Goal: Information Seeking & Learning: Find contact information

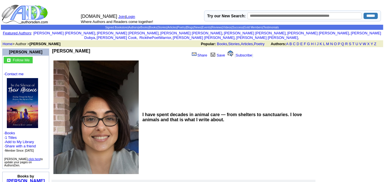
drag, startPoint x: 95, startPoint y: 47, endPoint x: 55, endPoint y: 45, distance: 39.9
click at [55, 49] on td "Natasha J Larson" at bounding box center [119, 54] width 135 height 11
copy b "Natasha J Larson"
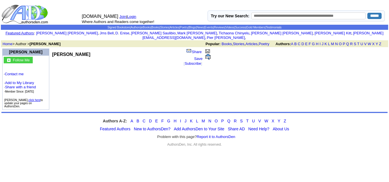
drag, startPoint x: 89, startPoint y: 50, endPoint x: 54, endPoint y: 49, distance: 35.3
click at [54, 49] on td "[PERSON_NAME]" at bounding box center [116, 57] width 128 height 17
copy b "[PERSON_NAME]"
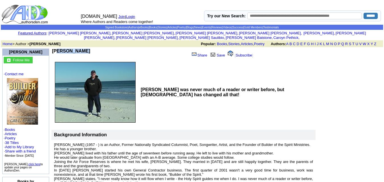
drag, startPoint x: 80, startPoint y: 46, endPoint x: 55, endPoint y: 46, distance: 25.0
click at [55, 49] on td "Greg Allen" at bounding box center [119, 54] width 135 height 11
copy b "Greg Allen"
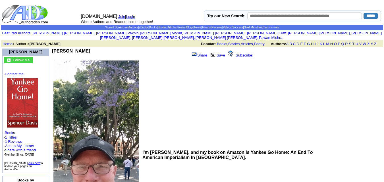
drag, startPoint x: 95, startPoint y: 46, endPoint x: 53, endPoint y: 47, distance: 41.3
click at [53, 49] on td "[PERSON_NAME]" at bounding box center [119, 54] width 135 height 11
copy b "[PERSON_NAME]"
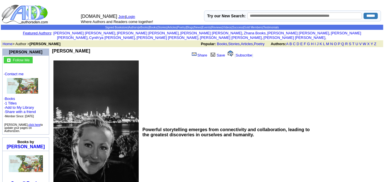
drag, startPoint x: 94, startPoint y: 44, endPoint x: 55, endPoint y: 49, distance: 39.6
click at [55, 49] on td "Carolyn Richards" at bounding box center [119, 54] width 135 height 11
copy b "Carolyn Richards"
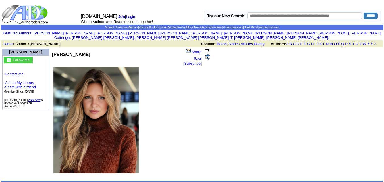
drag, startPoint x: 99, startPoint y: 49, endPoint x: 55, endPoint y: 52, distance: 44.2
click at [55, 52] on td "Patti Petrone Miller" at bounding box center [116, 57] width 128 height 17
copy b "Patti Petrone Miller"
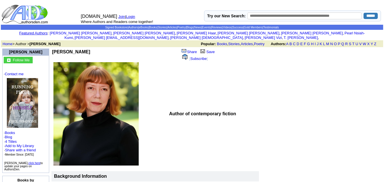
drag, startPoint x: 90, startPoint y: 47, endPoint x: 55, endPoint y: 47, distance: 34.4
click at [55, 49] on td "April Tompkins" at bounding box center [116, 55] width 128 height 13
copy b "April Tompkins"
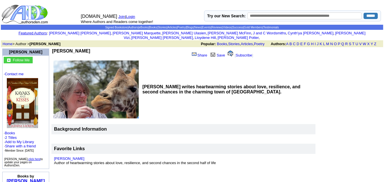
drag, startPoint x: 91, startPoint y: 46, endPoint x: 55, endPoint y: 46, distance: 35.3
click at [55, 49] on td "Jeanine Lauren" at bounding box center [119, 54] width 135 height 11
copy b "Jeanine Lauren"
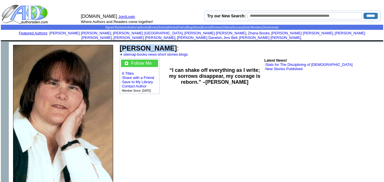
drag, startPoint x: 163, startPoint y: 44, endPoint x: 120, endPoint y: 44, distance: 43.5
click at [120, 44] on b "Anita M Shaw" at bounding box center [148, 48] width 57 height 8
copy b "Anita M Shaw"
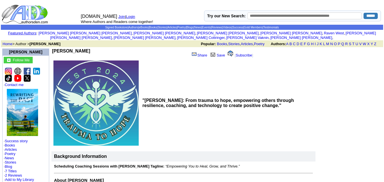
drag, startPoint x: 88, startPoint y: 46, endPoint x: 55, endPoint y: 48, distance: 32.8
click at [55, 49] on td "brent dempsey" at bounding box center [119, 54] width 135 height 11
copy b "brent dempsey"
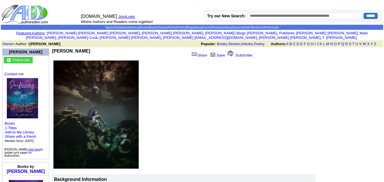
drag, startPoint x: 100, startPoint y: 44, endPoint x: 55, endPoint y: 46, distance: 44.7
click at [55, 49] on td "[PERSON_NAME]" at bounding box center [119, 54] width 135 height 11
copy b "[PERSON_NAME]"
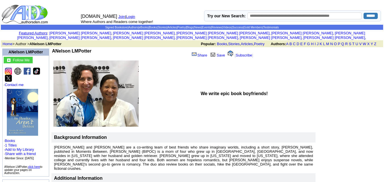
drag, startPoint x: 95, startPoint y: 46, endPoint x: 55, endPoint y: 47, distance: 39.6
click at [55, 49] on td "ANelson LMPotter" at bounding box center [119, 54] width 135 height 11
copy b "ANelson LMPotter"
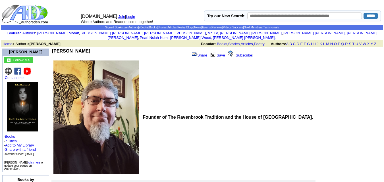
drag, startPoint x: 100, startPoint y: 45, endPoint x: 53, endPoint y: 46, distance: 46.7
click at [53, 49] on td "Richard Ravenbrook" at bounding box center [119, 54] width 135 height 11
copy b "Richard Ravenbrook"
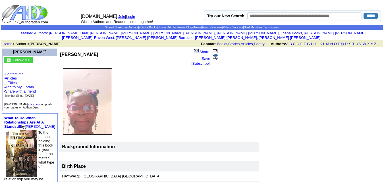
drag, startPoint x: 102, startPoint y: 49, endPoint x: 56, endPoint y: 49, distance: 46.1
click at [60, 49] on td "[PERSON_NAME]" at bounding box center [124, 57] width 128 height 17
copy b "ngelica Anita Rivera"
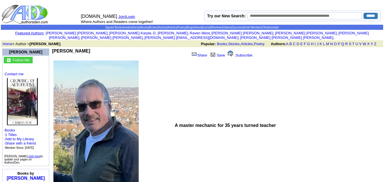
drag, startPoint x: 96, startPoint y: 46, endPoint x: 55, endPoint y: 46, distance: 41.0
click at [55, 49] on td "CHARLES ROSE" at bounding box center [119, 54] width 135 height 11
copy b "CHARLES ROSE"
click at [20, 72] on link "Contact me" at bounding box center [14, 74] width 19 height 4
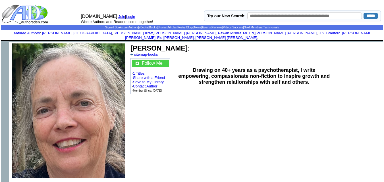
click at [184, 44] on font "Rachel Glasgow :" at bounding box center [160, 48] width 59 height 8
drag, startPoint x: 131, startPoint y: 43, endPoint x: 183, endPoint y: 43, distance: 52.1
click at [183, 44] on b "Rachel Glasgow" at bounding box center [159, 48] width 57 height 8
copy b "Rachel Glasgow"
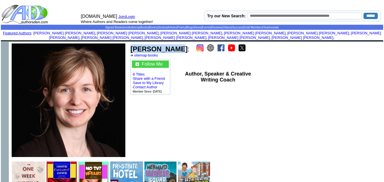
drag, startPoint x: 171, startPoint y: 44, endPoint x: 129, endPoint y: 45, distance: 41.8
click at [129, 45] on td "Karin Adams : sitemap · books Follow Me · 6 Titles · Share with a Friend · Save…" at bounding box center [206, 100] width 156 height 117
copy td "Karin Adams"
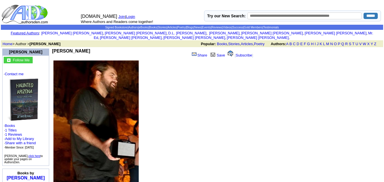
drag, startPoint x: 88, startPoint y: 44, endPoint x: 55, endPoint y: 45, distance: 32.5
click at [55, 49] on td "[PERSON_NAME]" at bounding box center [119, 54] width 135 height 11
copy b "[PERSON_NAME]"
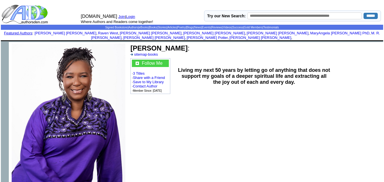
drag, startPoint x: 196, startPoint y: 44, endPoint x: 131, endPoint y: 46, distance: 64.9
click at [131, 46] on b "Rochelle M Brandon" at bounding box center [159, 48] width 57 height 8
copy b "Rochelle M Brandon"
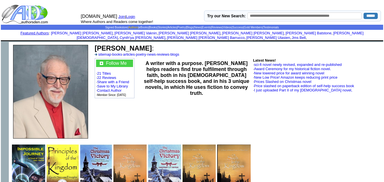
click at [128, 27] on link "Authors" at bounding box center [133, 27] width 10 height 3
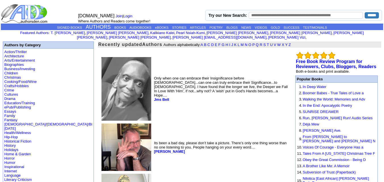
drag, startPoint x: 195, startPoint y: 26, endPoint x: 193, endPoint y: -7, distance: 34.0
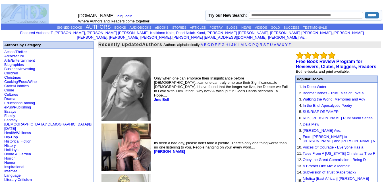
drag, startPoint x: 195, startPoint y: 3, endPoint x: 171, endPoint y: 14, distance: 27.1
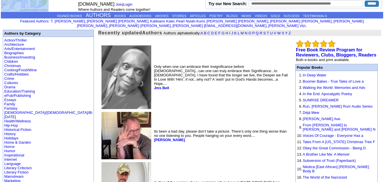
scroll to position [12, 0]
